Goal: Task Accomplishment & Management: Manage account settings

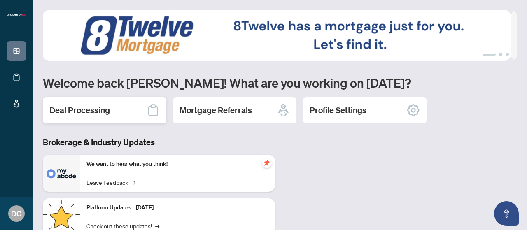
click at [67, 105] on h2 "Deal Processing" at bounding box center [79, 111] width 60 height 12
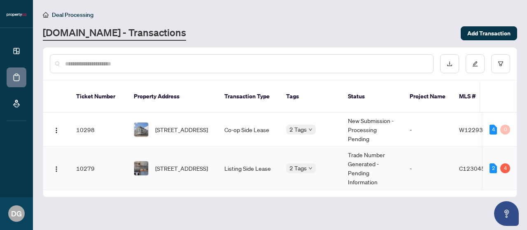
click at [169, 164] on span "[STREET_ADDRESS]" at bounding box center [181, 168] width 53 height 9
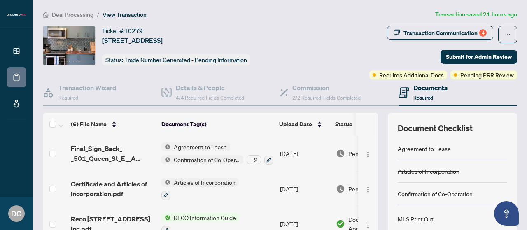
scroll to position [125, 0]
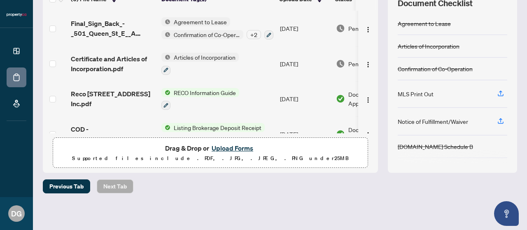
click at [213, 147] on button "Upload Forms" at bounding box center [232, 148] width 47 height 11
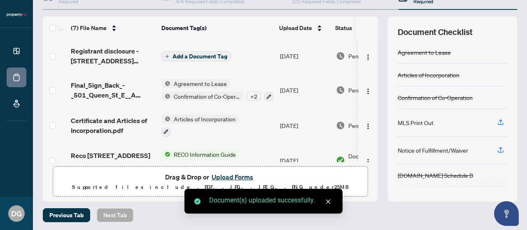
scroll to position [84, 0]
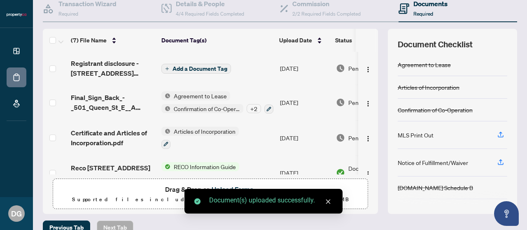
click at [183, 66] on span "Add a Document Tag" at bounding box center [199, 69] width 55 height 6
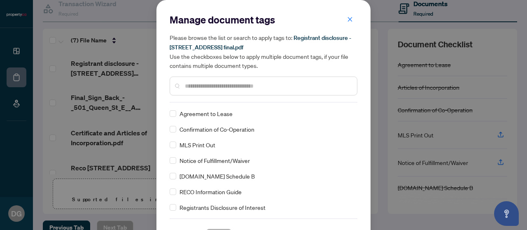
click at [191, 88] on input "text" at bounding box center [267, 85] width 165 height 9
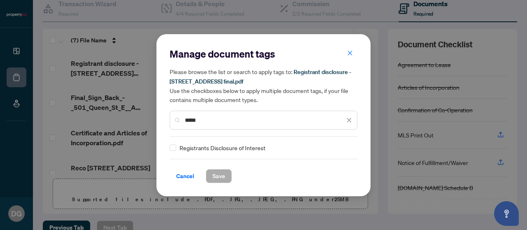
type input "*****"
click at [212, 176] on span "Save" at bounding box center [218, 176] width 13 height 13
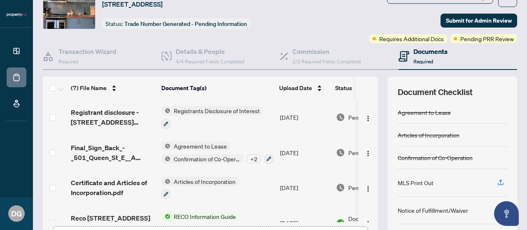
scroll to position [0, 0]
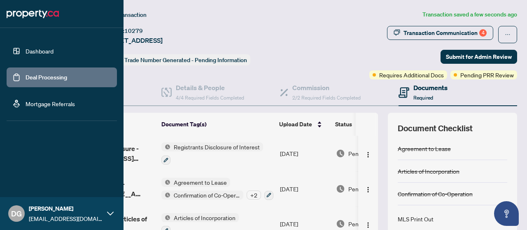
click at [35, 49] on link "Dashboard" at bounding box center [40, 50] width 28 height 7
